Goal: Find specific fact: Find specific page/section

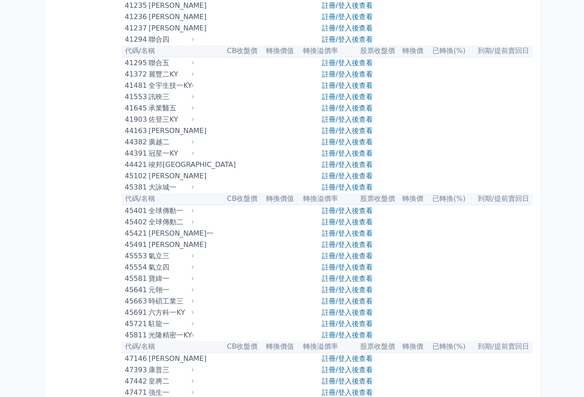
scroll to position [2467, 0]
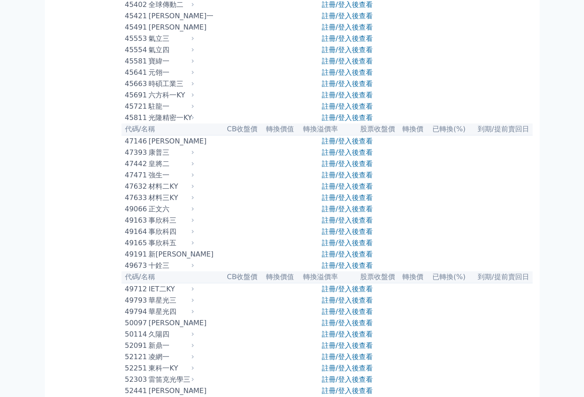
click at [185, 112] on div "駐龍一" at bounding box center [169, 106] width 43 height 10
click at [196, 110] on icon at bounding box center [193, 107] width 6 height 6
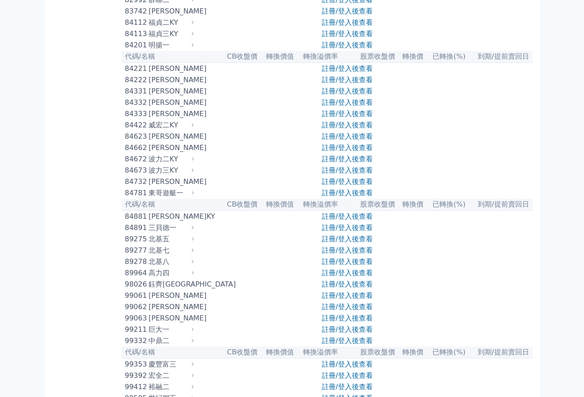
scroll to position [4539, 0]
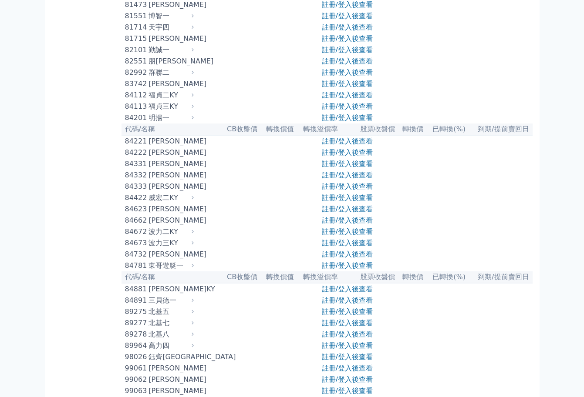
drag, startPoint x: 126, startPoint y: 150, endPoint x: 145, endPoint y: 151, distance: 18.3
copy div "74022"
drag, startPoint x: 154, startPoint y: 148, endPoint x: 169, endPoint y: 148, distance: 15.7
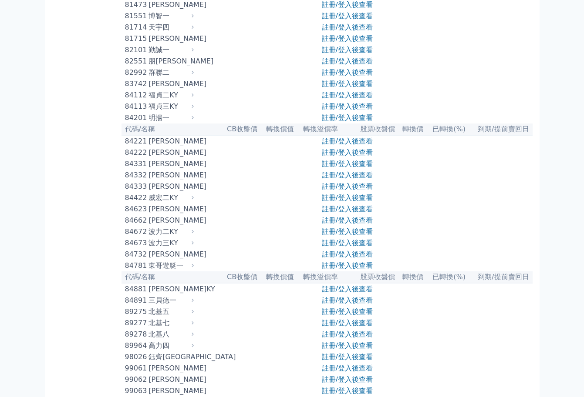
drag, startPoint x: 151, startPoint y: 150, endPoint x: 167, endPoint y: 151, distance: 16.6
copy div "[PERSON_NAME]"
